Goal: Book appointment/travel/reservation

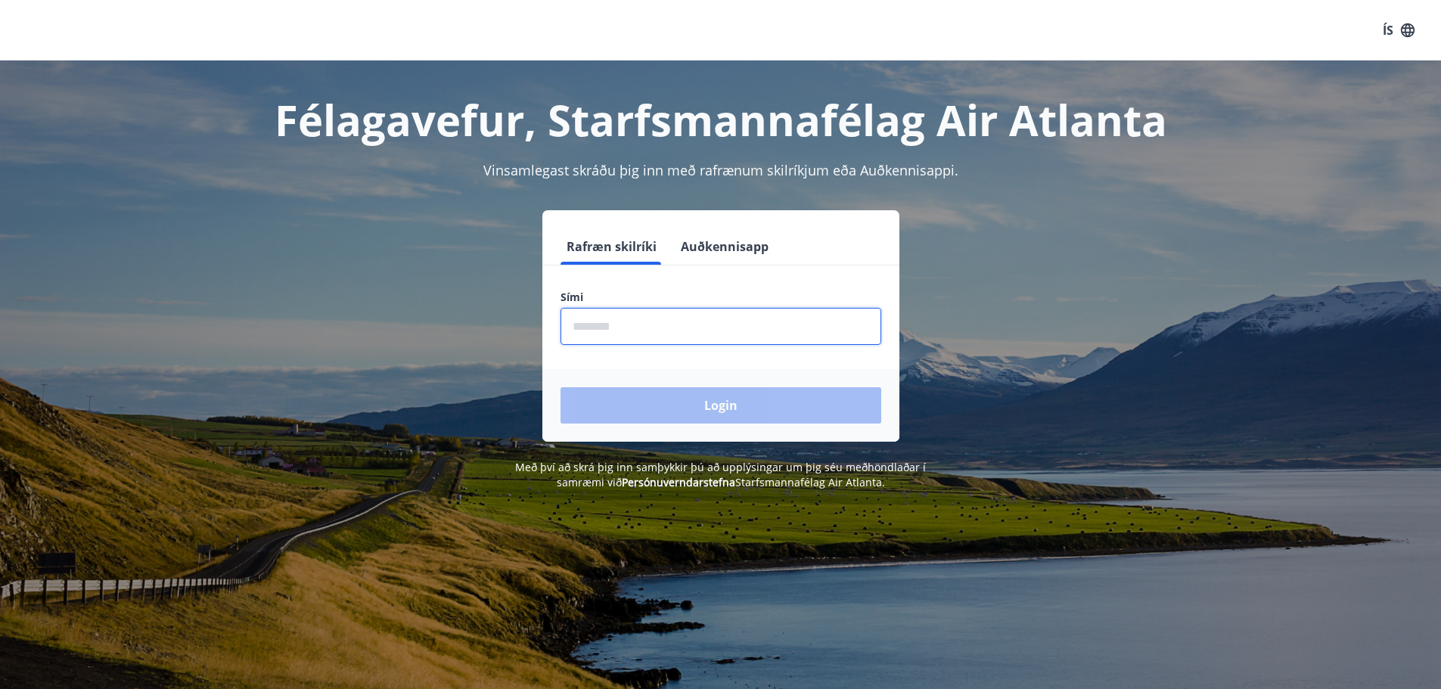
click at [653, 329] on input "phone" at bounding box center [720, 326] width 321 height 37
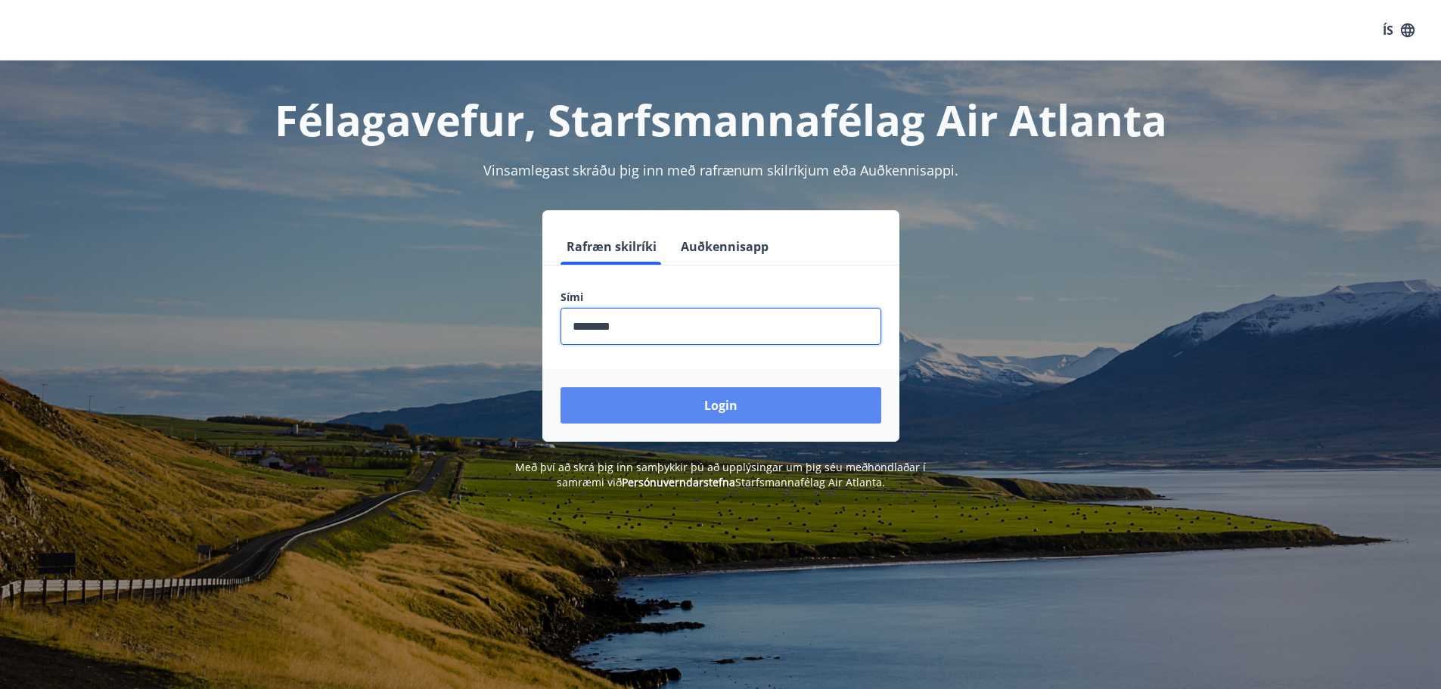
type input "********"
click at [671, 416] on button "Login" at bounding box center [720, 405] width 321 height 36
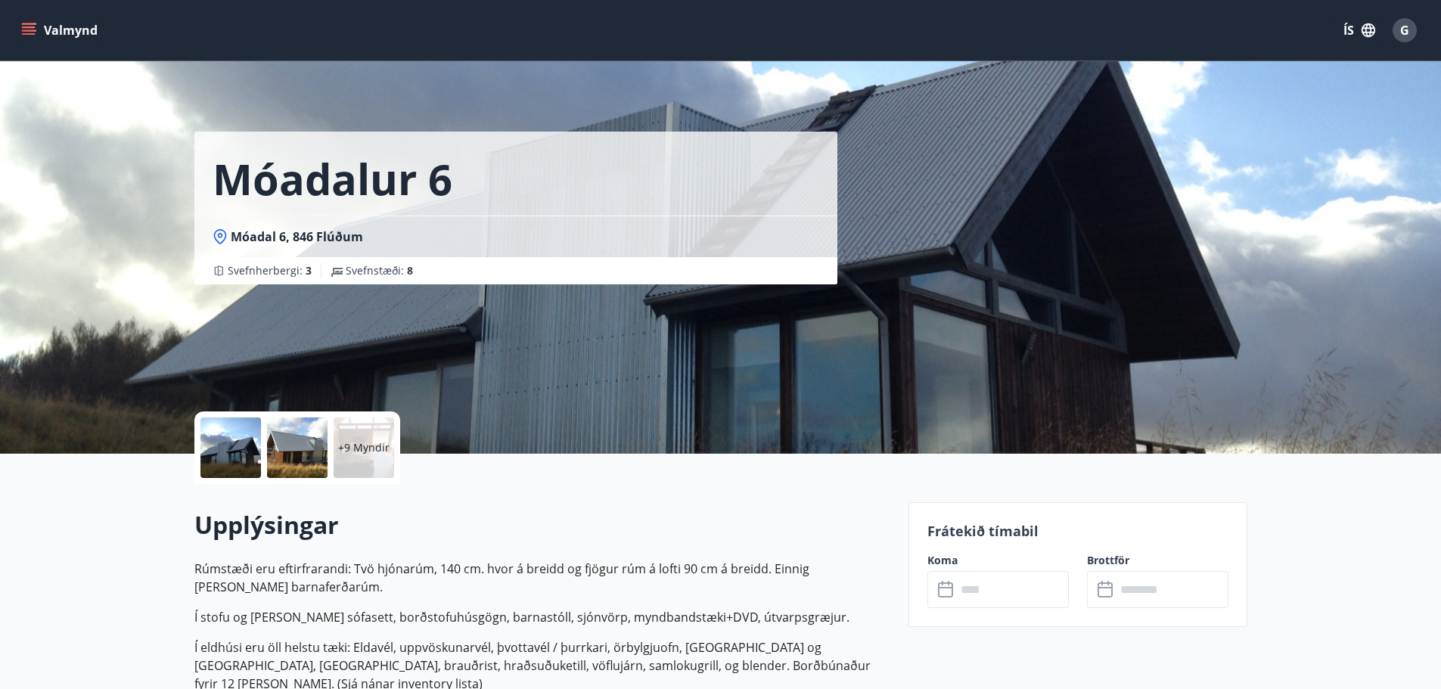
click at [79, 33] on button "Valmynd" at bounding box center [60, 30] width 85 height 27
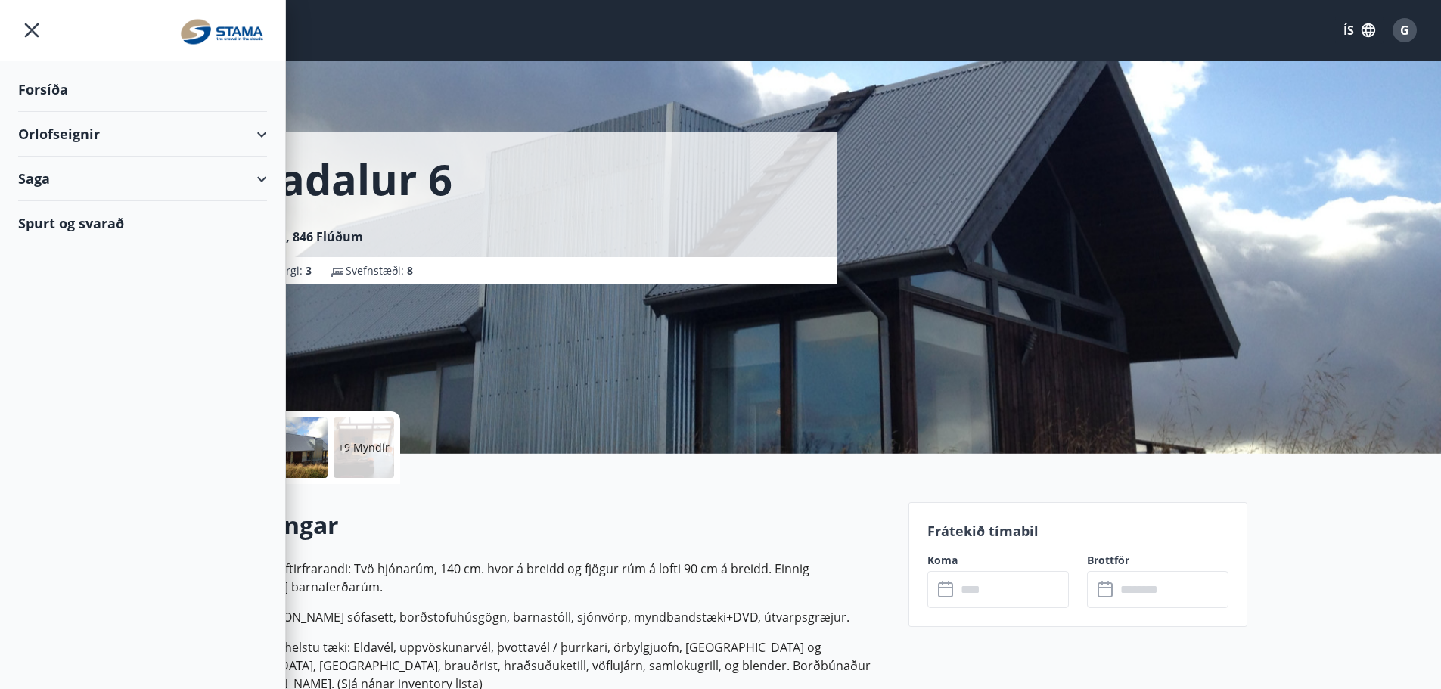
click at [146, 149] on div "Orlofseignir" at bounding box center [142, 134] width 249 height 45
click at [98, 171] on div "Framboð" at bounding box center [142, 173] width 225 height 32
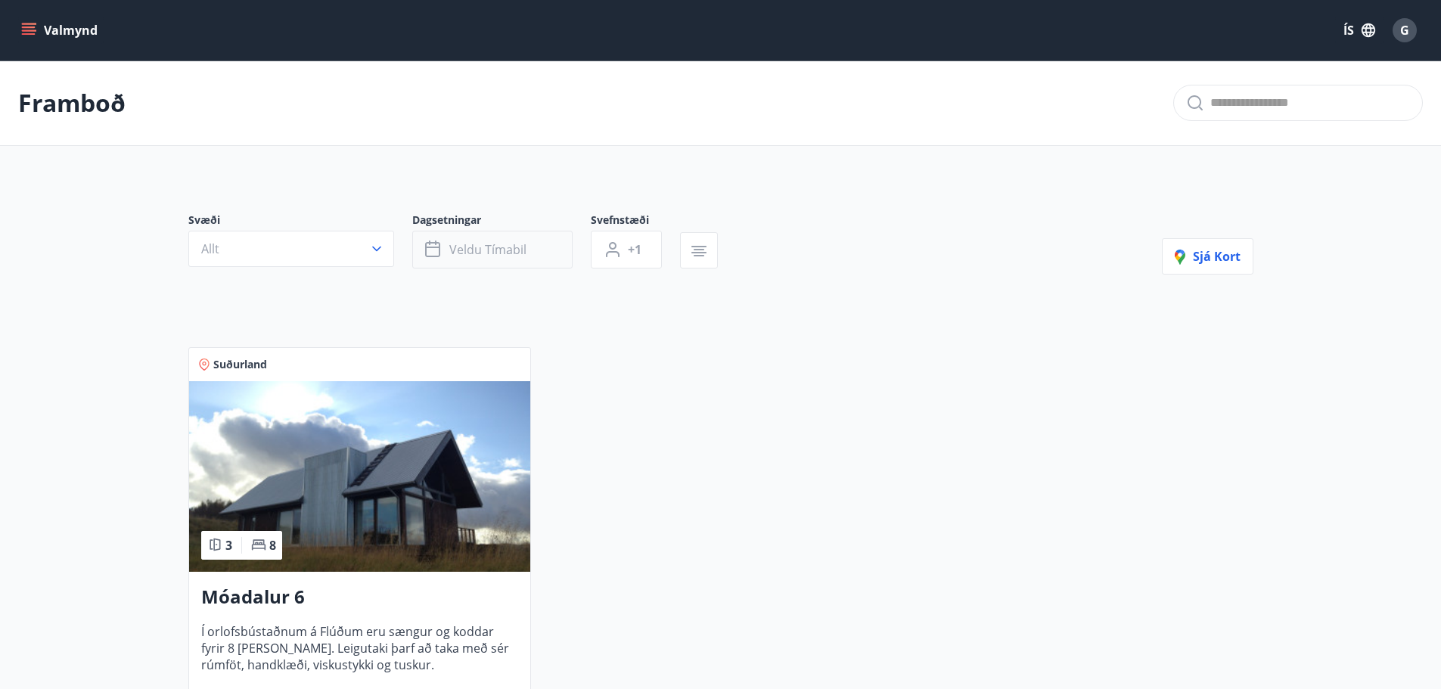
click at [492, 247] on span "Veldu tímabil" at bounding box center [487, 249] width 77 height 17
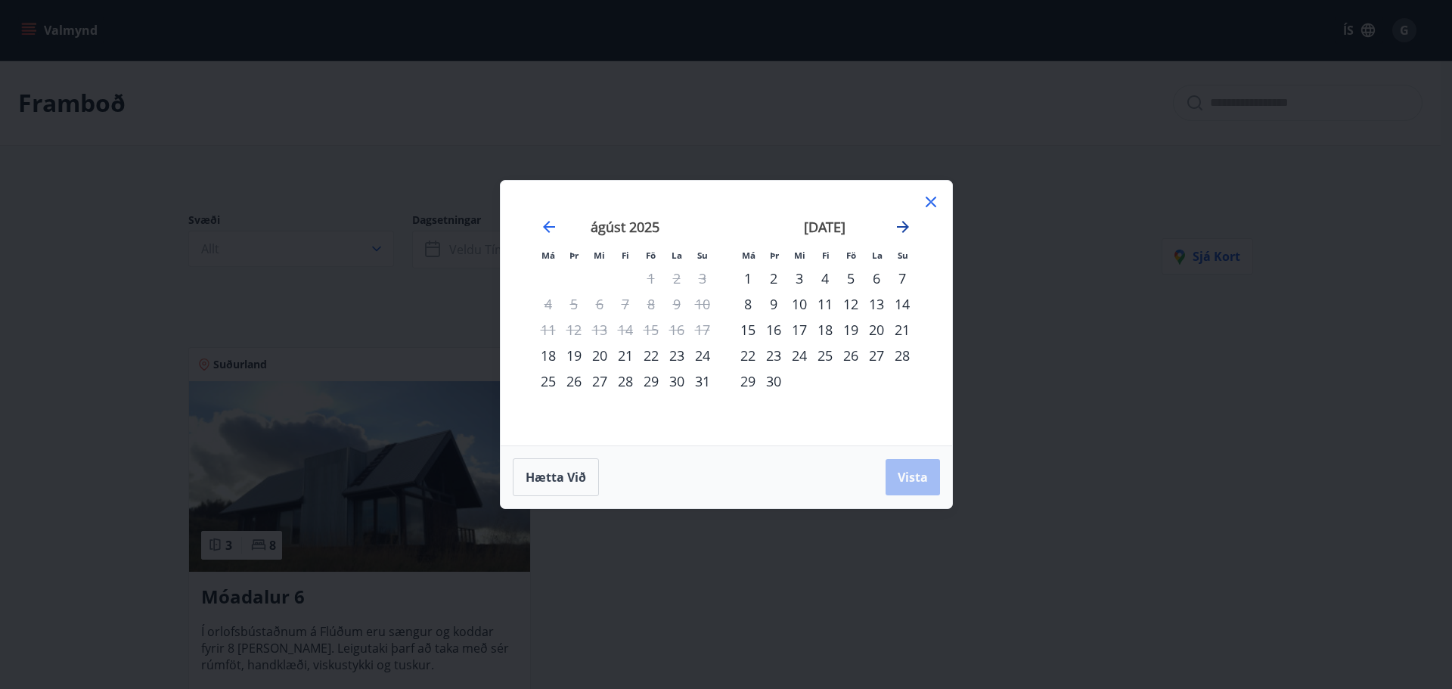
click at [899, 234] on icon "Move forward to switch to the next month." at bounding box center [903, 227] width 18 height 18
click at [551, 227] on icon "Move backward to switch to the previous month." at bounding box center [549, 227] width 12 height 12
click at [929, 203] on icon at bounding box center [931, 202] width 11 height 11
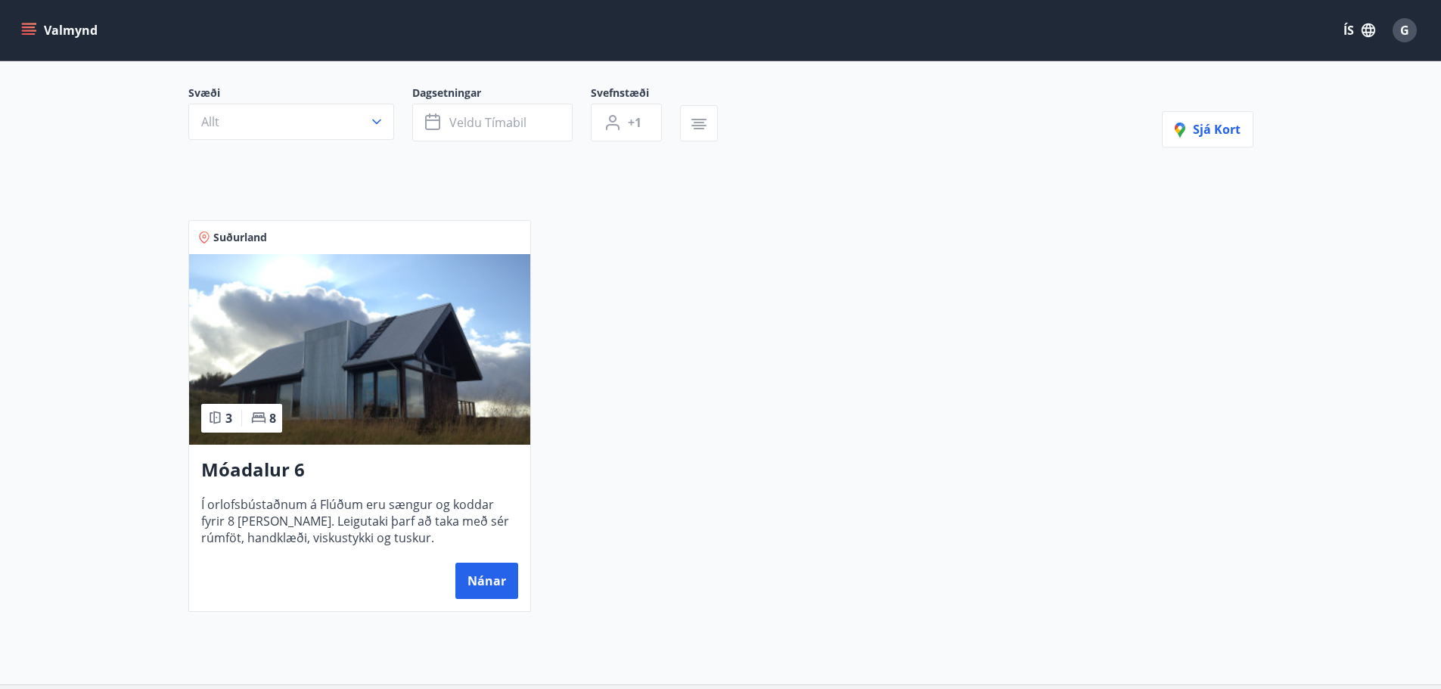
scroll to position [250, 0]
